Goal: Task Accomplishment & Management: Manage account settings

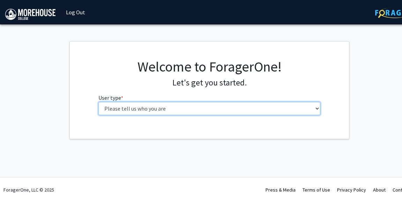
click at [183, 108] on select "Please tell us who you are Undergraduate Student Master's Student Doctoral Cand…" at bounding box center [209, 108] width 222 height 13
select select "1: undergrad"
click at [98, 102] on select "Please tell us who you are Undergraduate Student Master's Student Doctoral Cand…" at bounding box center [209, 108] width 222 height 13
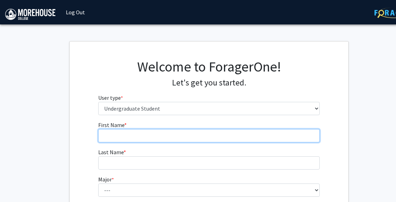
click at [193, 136] on input "First Name * required" at bounding box center [209, 135] width 222 height 13
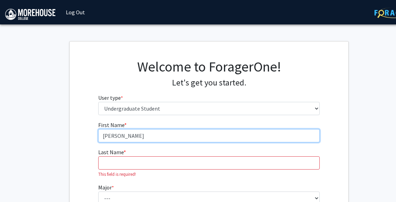
type input "[PERSON_NAME]"
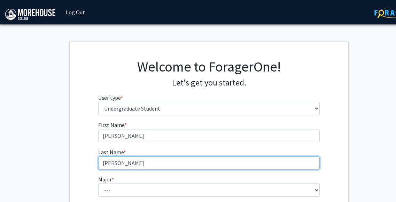
type input "[PERSON_NAME]"
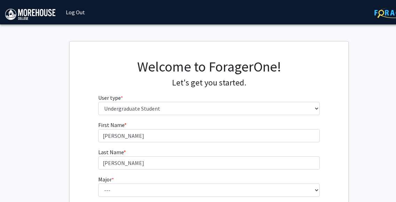
click at [287, 144] on form "First Name * required [PERSON_NAME] Last Name * required [PERSON_NAME] * requir…" at bounding box center [209, 206] width 222 height 170
click at [287, 151] on fg-input "Last Name * required [PERSON_NAME]" at bounding box center [209, 159] width 222 height 22
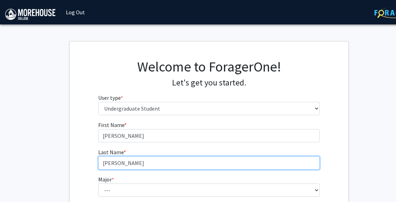
click at [286, 164] on input "[PERSON_NAME]" at bounding box center [209, 162] width 222 height 13
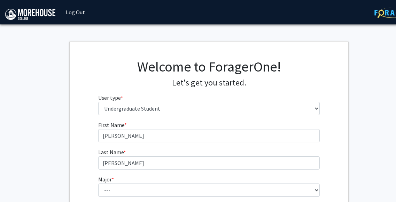
click at [286, 171] on form "First Name * required [PERSON_NAME] Last Name * required [PERSON_NAME] * requir…" at bounding box center [209, 206] width 222 height 170
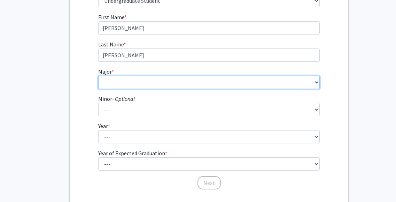
click at [211, 83] on select "--- Africana Studies Applied Physics Art History Art Studies Biology Business A…" at bounding box center [209, 82] width 222 height 13
select select "5: 2095"
click at [98, 76] on select "--- Africana Studies Applied Physics Art History Art Studies Biology Business A…" at bounding box center [209, 82] width 222 height 13
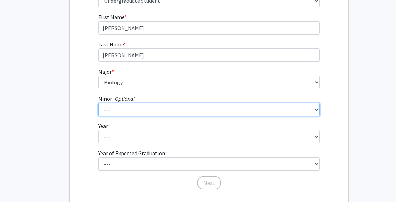
click at [142, 115] on select "--- Accounting Africana Studies Art Art History Biology Business Administration…" at bounding box center [209, 109] width 222 height 13
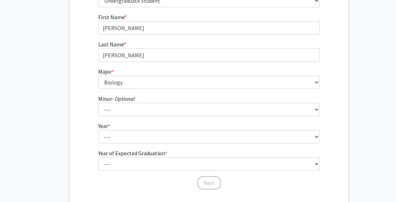
click at [91, 75] on div "First Name * required [PERSON_NAME] Last Name * required [PERSON_NAME] * requir…" at bounding box center [209, 101] width 279 height 177
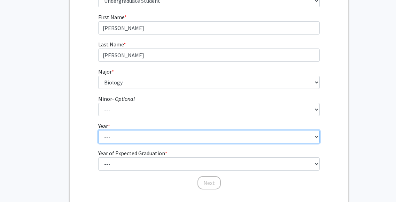
click at [127, 132] on select "--- First-year Sophomore Junior Senior Postbaccalaureate Certificate" at bounding box center [209, 136] width 222 height 13
select select "3: junior"
click at [98, 130] on select "--- First-year Sophomore Junior Senior Postbaccalaureate Certificate" at bounding box center [209, 136] width 222 height 13
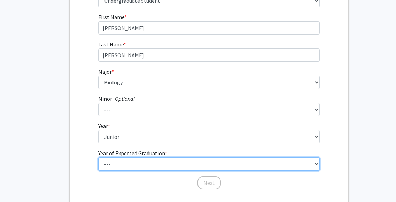
click at [170, 162] on select "--- 2025 2026 2027 2028 2029 2030 2031 2032 2033 2034" at bounding box center [209, 163] width 222 height 13
select select "3: 2027"
click at [98, 157] on select "--- 2025 2026 2027 2028 2029 2030 2031 2032 2033 2034" at bounding box center [209, 163] width 222 height 13
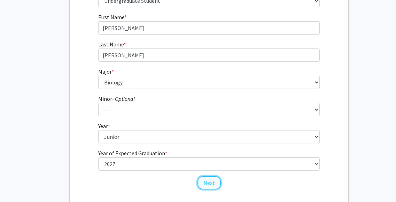
click at [207, 182] on button "Next" at bounding box center [209, 182] width 23 height 13
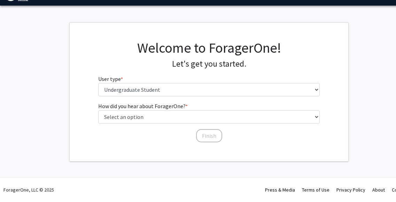
scroll to position [18, 0]
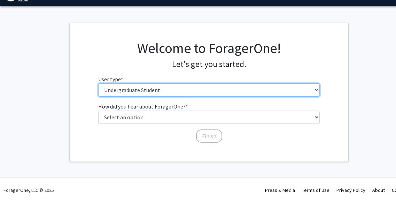
click at [154, 91] on select "Please tell us who you are Undergraduate Student Master's Student Doctoral Cand…" at bounding box center [209, 89] width 222 height 13
click at [98, 83] on select "Please tell us who you are Undergraduate Student Master's Student Doctoral Cand…" at bounding box center [209, 89] width 222 height 13
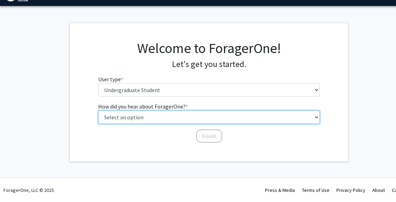
click at [154, 118] on select "Select an option Peer/student recommendation Faculty/staff recommendation Unive…" at bounding box center [209, 117] width 222 height 13
select select "2: faculty_recommendation"
click at [98, 111] on select "Select an option Peer/student recommendation Faculty/staff recommendation Unive…" at bounding box center [209, 117] width 222 height 13
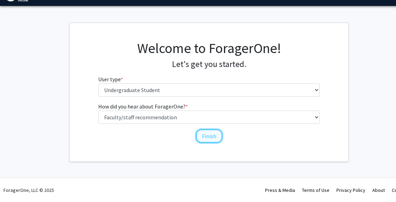
click at [218, 138] on button "Finish" at bounding box center [209, 135] width 26 height 13
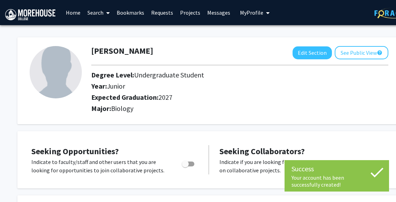
click at [211, 102] on div "Expected Graduation: 2027" at bounding box center [215, 98] width 259 height 11
click at [206, 108] on h2 "Major: Biology" at bounding box center [239, 108] width 297 height 8
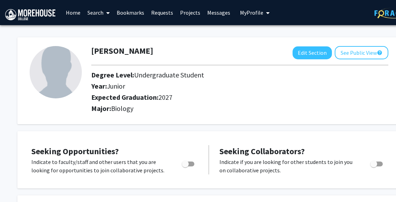
click at [211, 114] on div "Major: Biology" at bounding box center [240, 109] width 308 height 11
click at [207, 114] on div "Major: Biology" at bounding box center [240, 109] width 308 height 11
click at [209, 114] on div "Major: Biology" at bounding box center [240, 109] width 308 height 11
click at [185, 163] on span "Toggle" at bounding box center [185, 163] width 7 height 7
click at [185, 166] on input "Are you actively seeking opportunities?" at bounding box center [185, 166] width 0 height 0
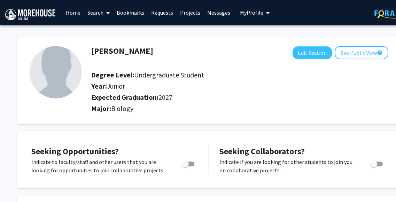
checkbox input "true"
click at [209, 97] on h2 "Expected Graduation: 2027" at bounding box center [215, 97] width 249 height 8
click at [209, 90] on div "Year: Junior" at bounding box center [215, 87] width 259 height 11
click at [209, 87] on h2 "Year: Junior" at bounding box center [215, 86] width 249 height 8
click at [209, 85] on h2 "Year: Junior" at bounding box center [215, 86] width 249 height 8
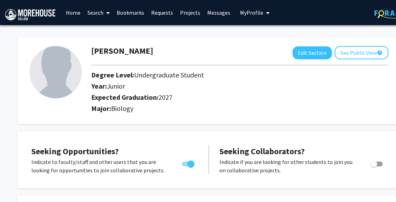
drag, startPoint x: 209, startPoint y: 83, endPoint x: 208, endPoint y: 76, distance: 7.4
click at [208, 76] on h2 "Degree Level: Undergraduate Student" at bounding box center [215, 75] width 249 height 8
click at [215, 77] on h2 "Degree Level: Undergraduate Student" at bounding box center [215, 75] width 249 height 8
click at [210, 70] on div at bounding box center [240, 65] width 308 height 12
click at [210, 89] on h2 "Year: Junior" at bounding box center [215, 86] width 249 height 8
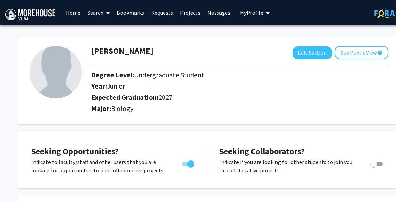
click at [211, 75] on h2 "Degree Level: Undergraduate Student" at bounding box center [215, 75] width 249 height 8
click at [211, 80] on div "Degree Level: Undergraduate Student" at bounding box center [215, 76] width 259 height 11
click at [211, 77] on h2 "Degree Level: Undergraduate Student" at bounding box center [215, 75] width 249 height 8
drag, startPoint x: 211, startPoint y: 69, endPoint x: 211, endPoint y: 65, distance: 4.5
click at [211, 65] on hr at bounding box center [239, 65] width 297 height 0
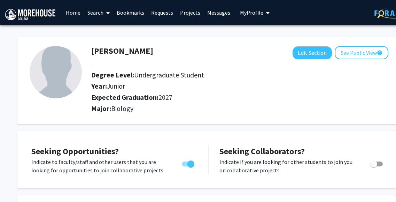
click at [211, 61] on div at bounding box center [240, 65] width 308 height 12
drag, startPoint x: 212, startPoint y: 48, endPoint x: 214, endPoint y: 37, distance: 11.0
click at [214, 37] on div "[PERSON_NAME] Edit Section See Public View help Degree Level: Undergraduate Stu…" at bounding box center [209, 80] width 384 height 87
click at [211, 31] on div "[PERSON_NAME] Edit Section See Public View help Degree Level: Undergraduate Stu…" at bounding box center [209, 77] width 384 height 94
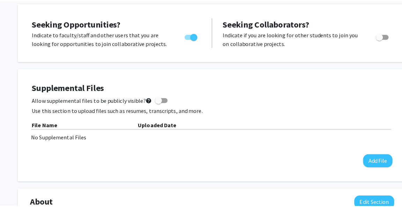
scroll to position [129, 0]
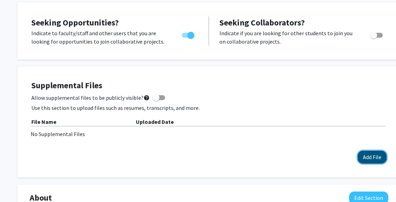
click at [366, 153] on button "Add File" at bounding box center [372, 157] width 29 height 13
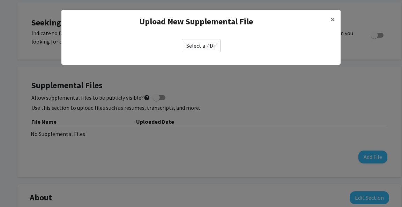
click at [207, 45] on label "Select a PDF" at bounding box center [201, 45] width 39 height 13
click at [0, 0] on input "Select a PDF" at bounding box center [0, 0] width 0 height 0
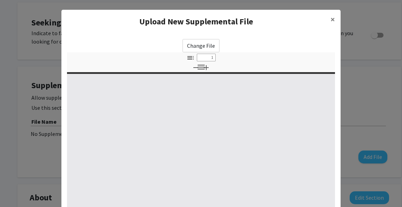
select select "custom"
type input "0"
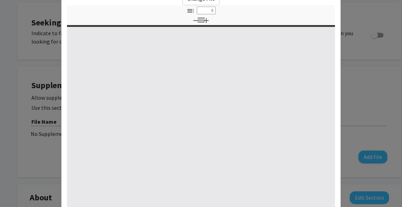
select select "custom"
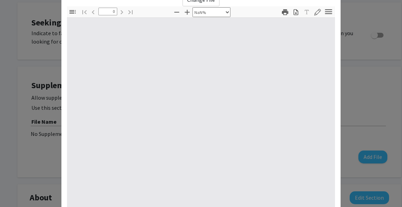
scroll to position [45, 0]
type input "1"
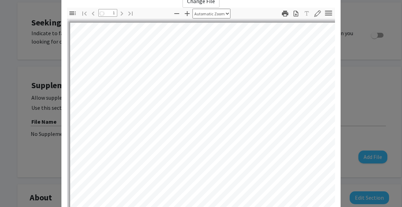
select select "auto"
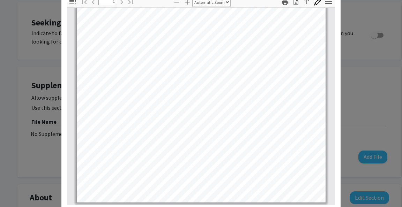
scroll to position [0, 0]
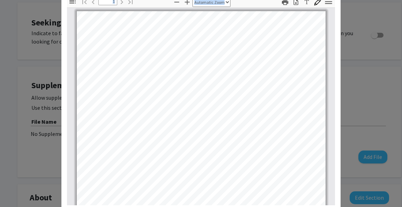
click at [263, 63] on modal-container "Upload New Supplemental File × Change File Thumbnails Document Outline Attachme…" at bounding box center [201, 103] width 402 height 207
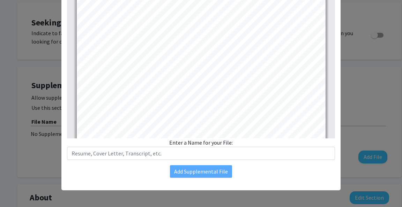
scroll to position [35, 0]
click at [257, 172] on div "Add Supplemental File" at bounding box center [201, 171] width 268 height 13
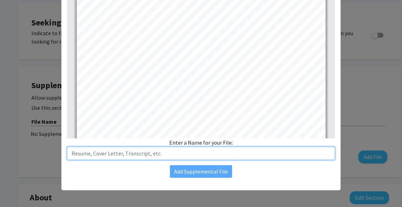
click at [217, 157] on input "text" at bounding box center [201, 153] width 268 height 13
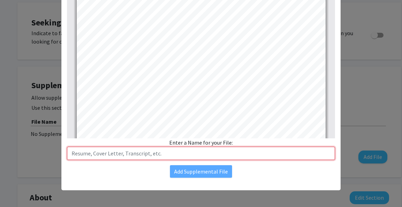
click at [225, 156] on input "text" at bounding box center [201, 153] width 268 height 13
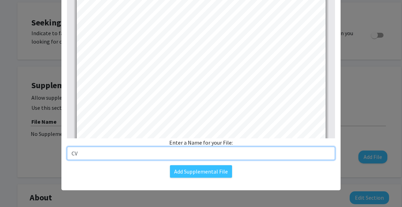
type input "CV"
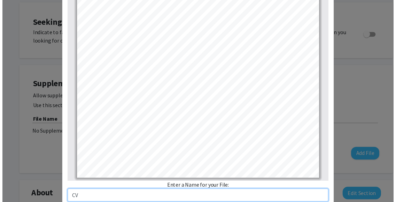
scroll to position [123, 0]
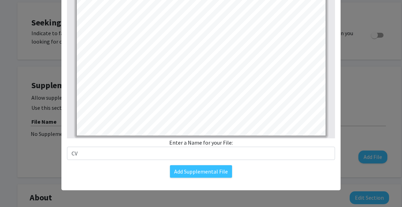
click at [265, 173] on div "Add Supplemental File" at bounding box center [201, 171] width 268 height 13
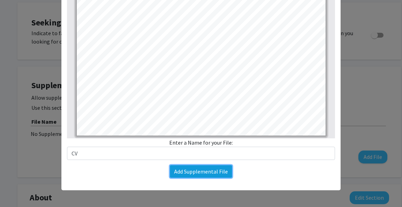
click at [222, 172] on button "Add Supplemental File" at bounding box center [201, 171] width 62 height 13
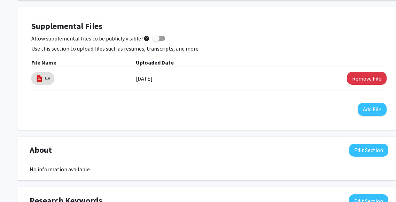
scroll to position [215, 0]
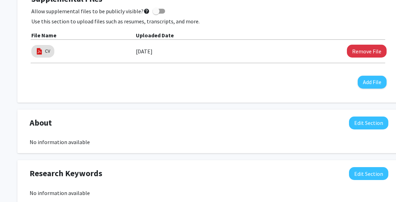
click at [285, 87] on div "Supplemental Files Allow supplemental files to be publicly visible? help Use th…" at bounding box center [209, 41] width 356 height 94
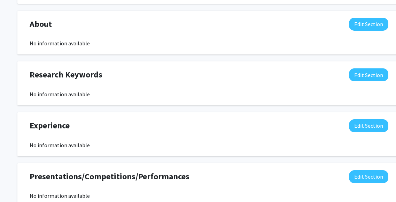
scroll to position [315, 0]
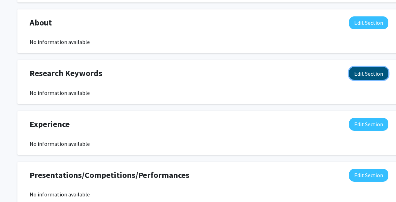
click at [365, 75] on button "Edit Section" at bounding box center [368, 73] width 39 height 13
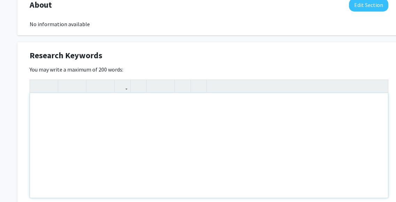
scroll to position [356, 0]
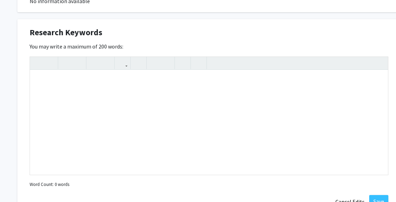
click at [286, 24] on div "Research Keywords Edit Section You may write a maximum of 200 words: Insert lin…" at bounding box center [209, 117] width 384 height 196
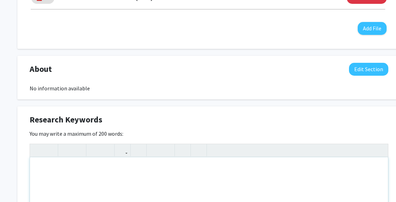
scroll to position [0, 0]
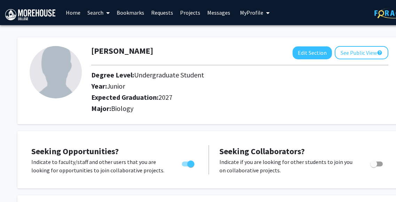
click at [163, 10] on link "Requests" at bounding box center [162, 12] width 29 height 24
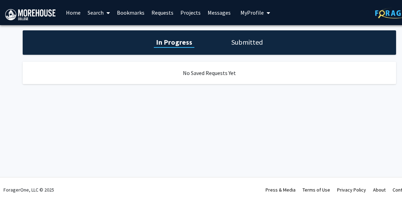
click at [236, 47] on div "In Progress Submitted" at bounding box center [209, 42] width 373 height 24
click at [95, 15] on link "Search" at bounding box center [98, 12] width 29 height 24
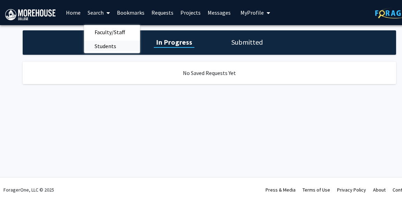
click at [99, 46] on span "Students" at bounding box center [105, 46] width 43 height 14
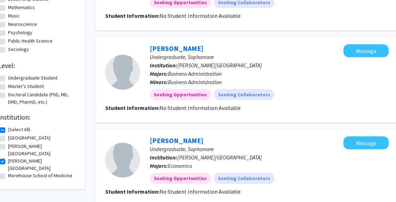
scroll to position [293, 14]
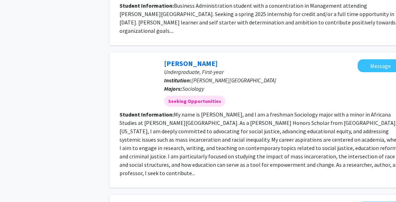
click at [155, 70] on div "[PERSON_NAME] Undergraduate, First-year Institution: [PERSON_NAME] College Majo…" at bounding box center [256, 82] width 204 height 47
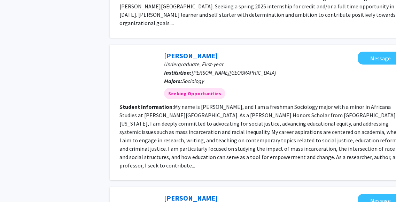
scroll to position [571, 0]
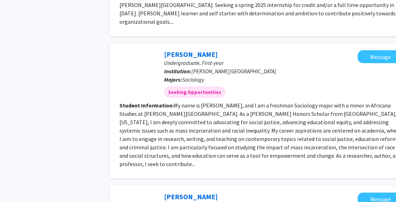
click at [155, 70] on div "[PERSON_NAME] Undergraduate, First-year Institution: [PERSON_NAME] College Majo…" at bounding box center [256, 73] width 204 height 47
click at [155, 66] on div "[PERSON_NAME] Undergraduate, First-year Institution: [PERSON_NAME] College Majo…" at bounding box center [256, 73] width 204 height 47
click at [151, 65] on div at bounding box center [137, 73] width 35 height 35
click at [134, 67] on div at bounding box center [137, 73] width 35 height 35
click at [119, 67] on div "[PERSON_NAME] Undergraduate, First-year Institution: [PERSON_NAME] College Majo…" at bounding box center [261, 110] width 303 height 135
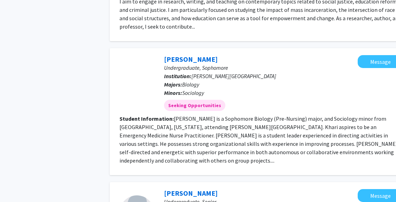
scroll to position [709, 22]
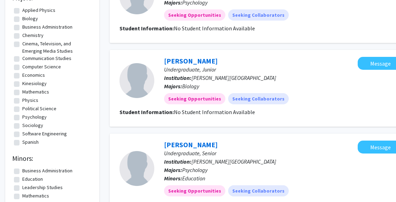
scroll to position [104, 0]
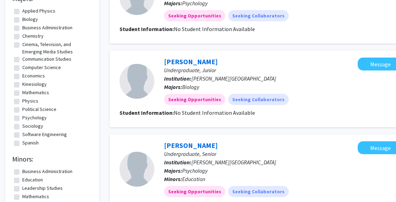
click at [38, 12] on label "Applied Physics" at bounding box center [38, 10] width 33 height 7
click at [27, 12] on input "Applied Physics" at bounding box center [24, 9] width 5 height 5
checkbox input "true"
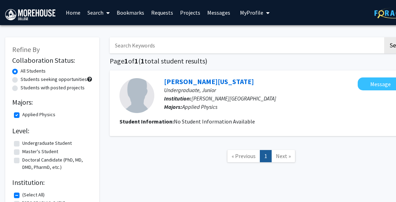
click at [37, 114] on label "Applied Physics" at bounding box center [38, 114] width 33 height 7
click at [27, 114] on input "Applied Physics" at bounding box center [24, 113] width 5 height 5
checkbox input "false"
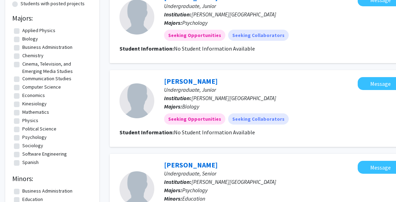
scroll to position [83, 0]
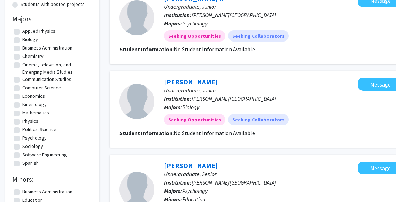
click at [34, 121] on label "Physics" at bounding box center [30, 121] width 16 height 7
click at [27, 121] on input "Physics" at bounding box center [24, 120] width 5 height 5
checkbox input "true"
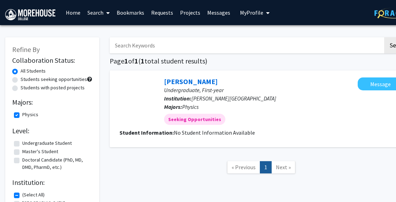
click at [29, 118] on label "Physics" at bounding box center [30, 114] width 16 height 7
click at [27, 115] on input "Physics" at bounding box center [24, 113] width 5 height 5
checkbox input "false"
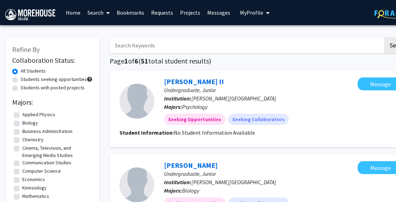
click at [156, 45] on input "Search Keywords" at bounding box center [247, 45] width 274 height 16
type input "imh"
click at [385, 37] on button "Search" at bounding box center [399, 45] width 29 height 16
checkbox input "false"
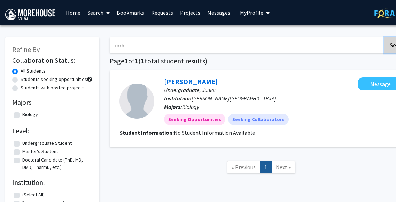
click at [391, 43] on button "Search" at bounding box center [399, 45] width 29 height 16
drag, startPoint x: 368, startPoint y: 46, endPoint x: 152, endPoint y: 34, distance: 216.5
click at [152, 34] on div "imh Search Page 1 of 1 ( 1 total student results) [PERSON_NAME] Undergraduate, …" at bounding box center [262, 142] width 314 height 224
type input "i"
click at [385, 37] on button "Search" at bounding box center [399, 45] width 29 height 16
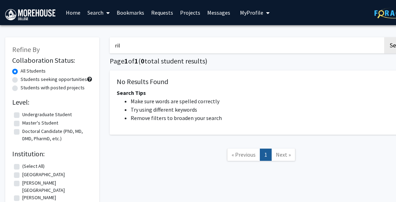
type input "ril"
click at [385, 37] on button "Search" at bounding box center [399, 45] width 29 height 16
click at [54, 37] on div "Refine By Collaboration Status: All Students Students seeking opportunities Stu…" at bounding box center [52, 131] width 94 height 188
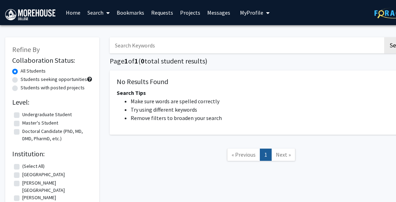
click at [60, 33] on div "Refine By Collaboration Status: All Students Students seeking opportunities Stu…" at bounding box center [52, 127] width 105 height 195
click at [205, 28] on div "Refine By Collaboration Status: All Students Students seeking opportunities Stu…" at bounding box center [209, 133] width 418 height 216
click at [194, 14] on link "Projects" at bounding box center [190, 12] width 27 height 24
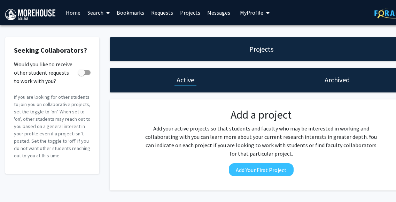
click at [71, 14] on link "Home" at bounding box center [73, 12] width 22 height 24
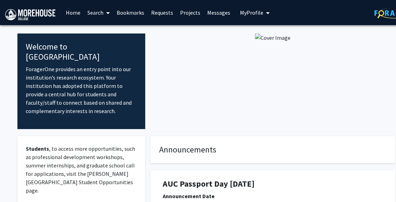
click at [255, 42] on img at bounding box center [273, 37] width 36 height 8
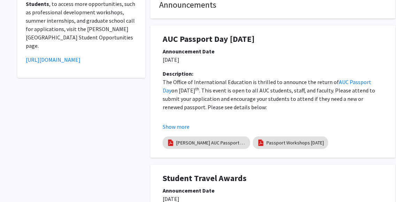
click at [209, 69] on div "Announcement Date [DATE]" at bounding box center [273, 58] width 231 height 22
click at [252, 78] on div "Description:" at bounding box center [273, 73] width 221 height 8
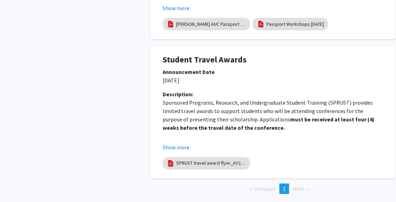
scroll to position [264, 0]
click at [252, 76] on div "Announcement Date" at bounding box center [273, 71] width 221 height 8
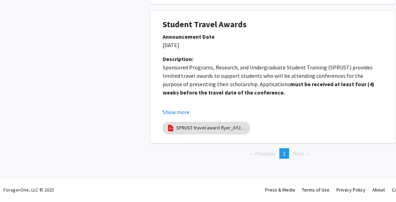
click at [222, 152] on ul "Previous page 1 / 1 You're on page 1 Next page" at bounding box center [273, 153] width 245 height 10
